Goal: Transaction & Acquisition: Purchase product/service

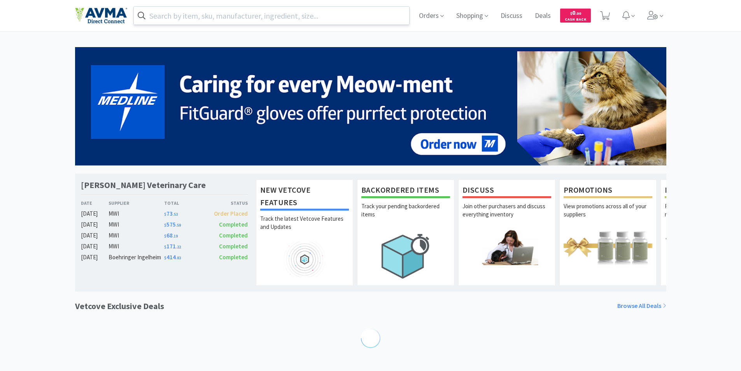
click at [218, 13] on input "text" at bounding box center [272, 16] width 276 height 18
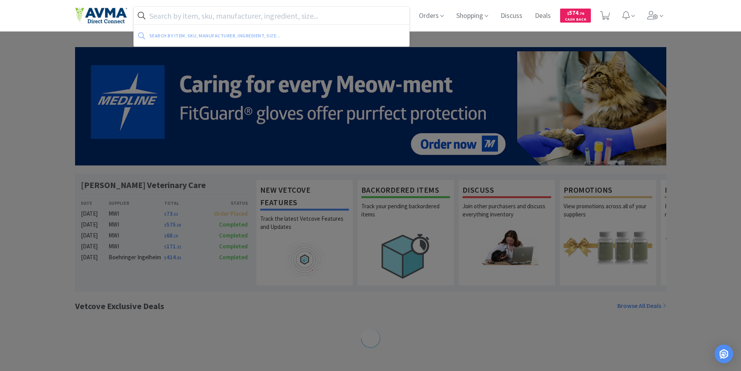
paste input "GS441524"
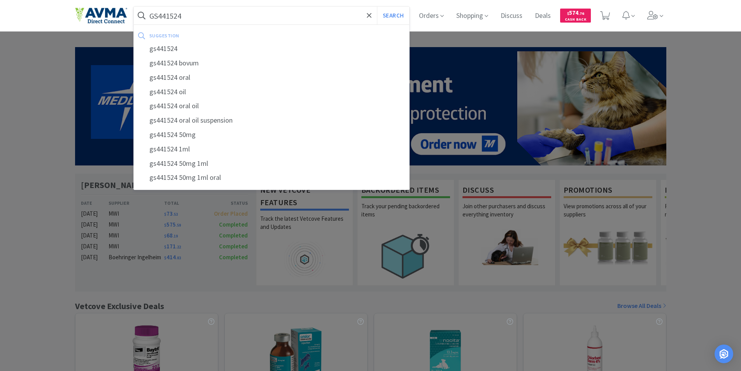
type input "GS441524"
click at [377, 7] on button "Search" at bounding box center [393, 16] width 32 height 18
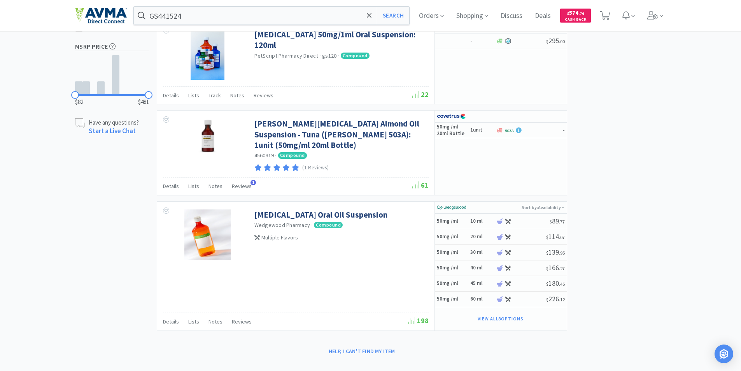
scroll to position [324, 0]
